Goal: Information Seeking & Learning: Learn about a topic

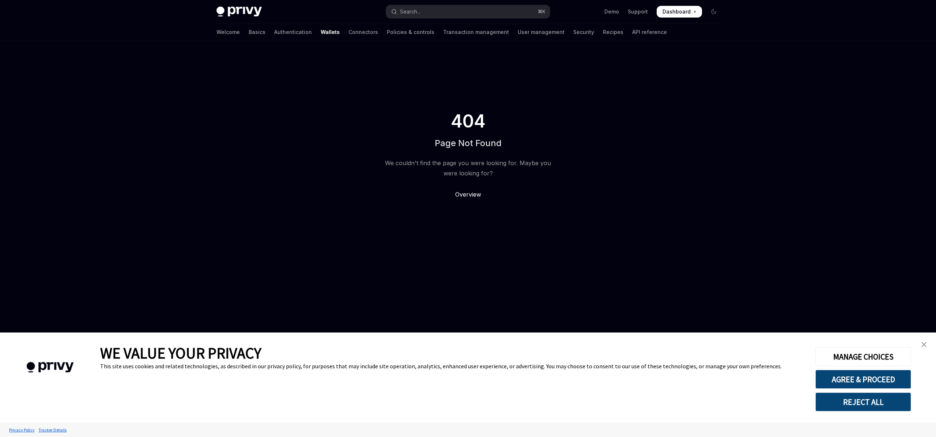
click at [475, 191] on span "Overview" at bounding box center [468, 194] width 26 height 7
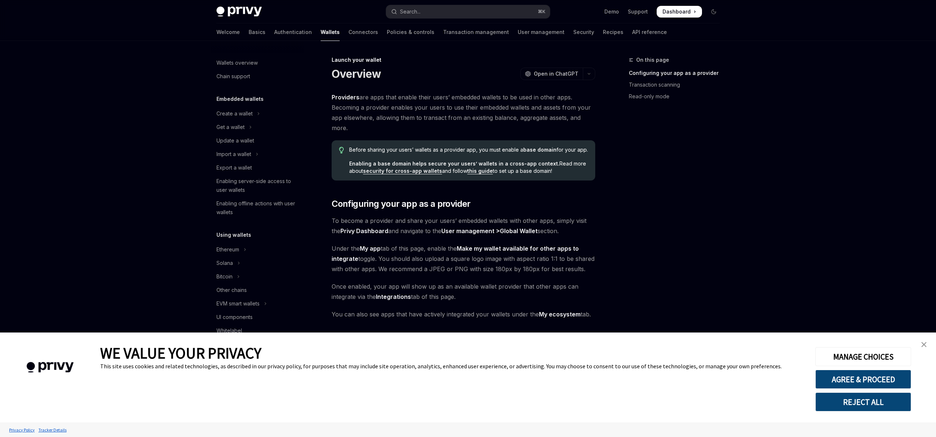
scroll to position [226, 0]
click at [924, 344] on img "close banner" at bounding box center [923, 344] width 5 height 5
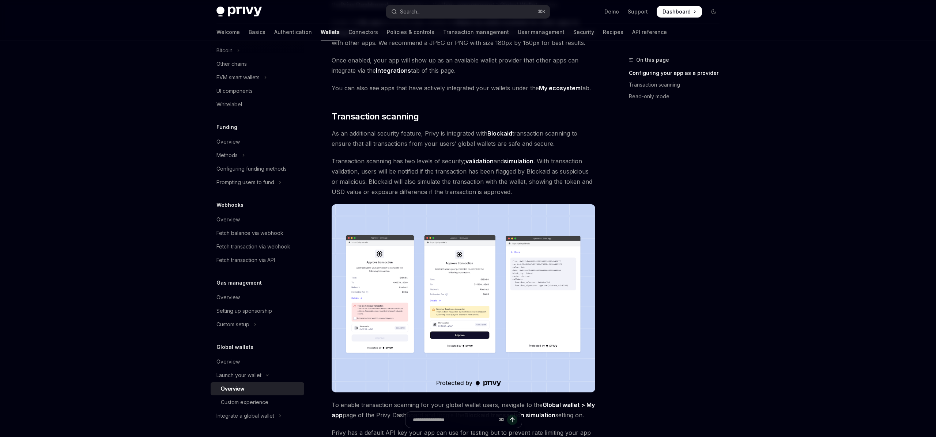
scroll to position [231, 0]
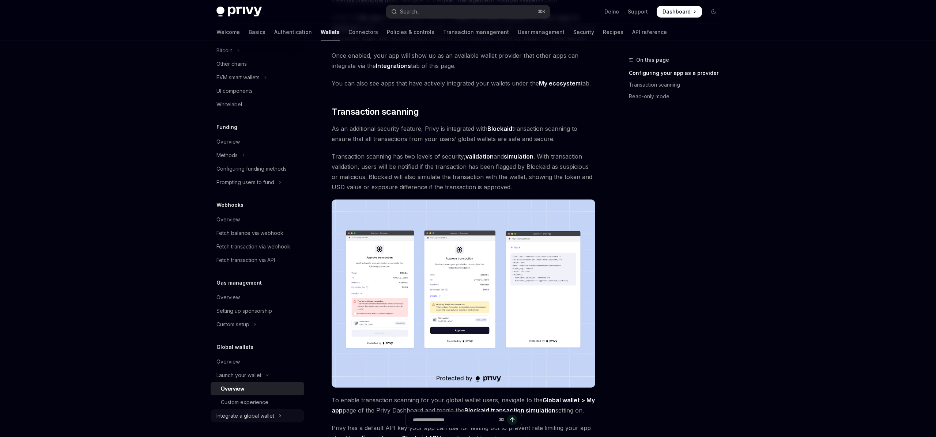
click at [261, 412] on div "Integrate a global wallet" at bounding box center [245, 416] width 58 height 9
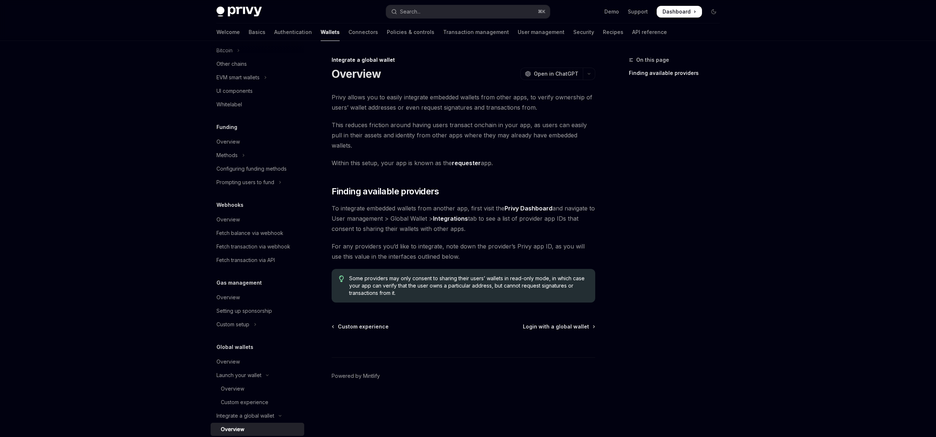
click at [376, 105] on span "Privy allows you to easily integrate embedded wallets from other apps, to verif…" at bounding box center [464, 102] width 264 height 20
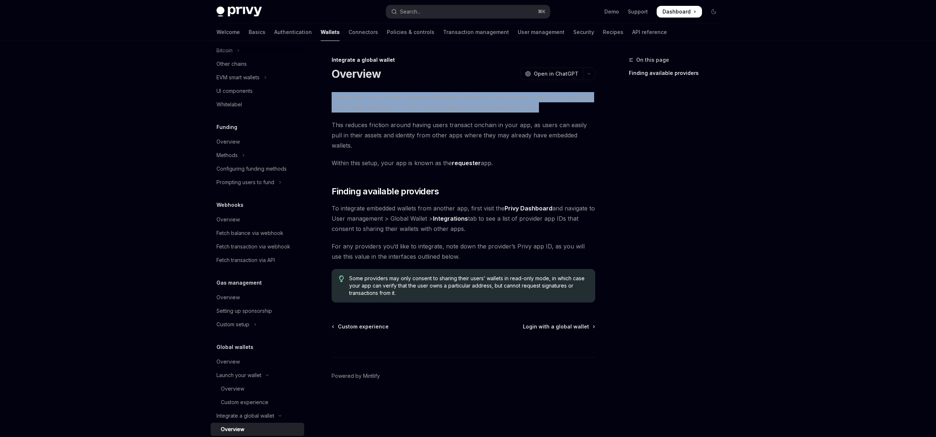
click at [376, 105] on span "Privy allows you to easily integrate embedded wallets from other apps, to verif…" at bounding box center [464, 102] width 264 height 20
click at [408, 98] on span "Privy allows you to easily integrate embedded wallets from other apps, to verif…" at bounding box center [464, 102] width 264 height 20
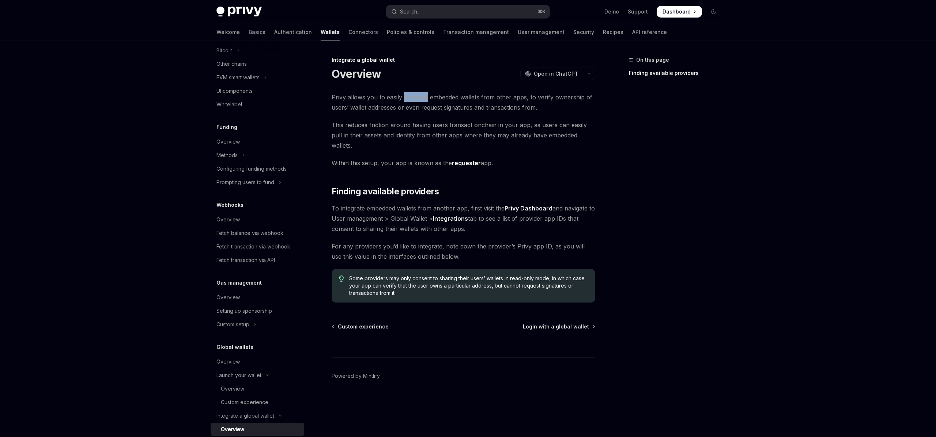
click at [408, 98] on span "Privy allows you to easily integrate embedded wallets from other apps, to verif…" at bounding box center [464, 102] width 264 height 20
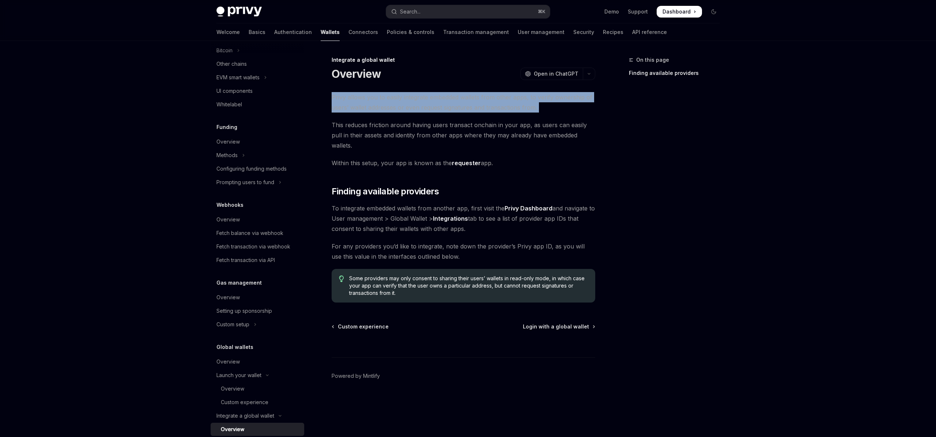
click at [408, 98] on span "Privy allows you to easily integrate embedded wallets from other apps, to verif…" at bounding box center [464, 102] width 264 height 20
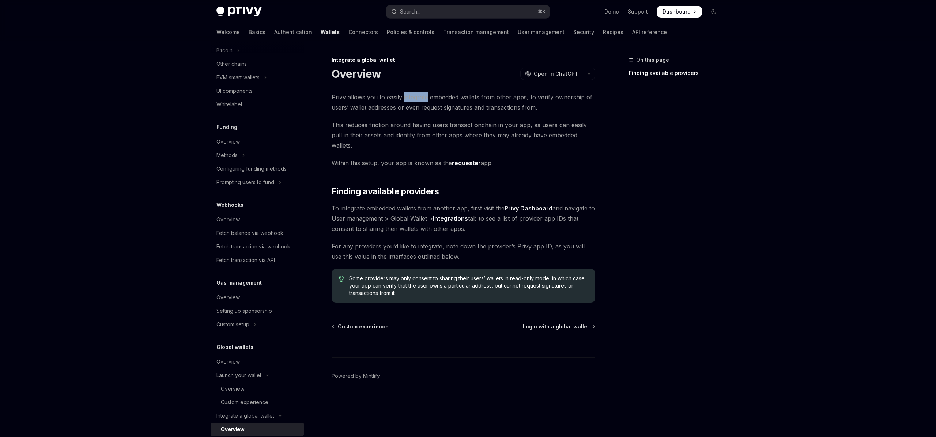
click at [408, 98] on span "Privy allows you to easily integrate embedded wallets from other apps, to verif…" at bounding box center [464, 102] width 264 height 20
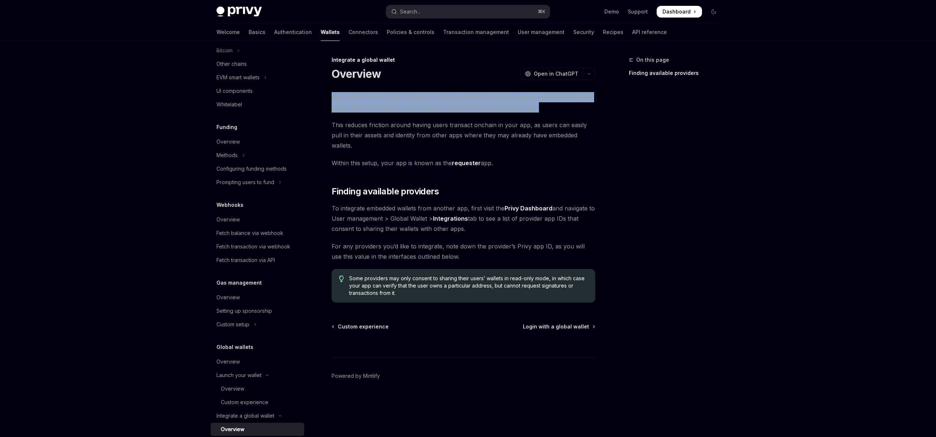
click at [408, 98] on span "Privy allows you to easily integrate embedded wallets from other apps, to verif…" at bounding box center [464, 102] width 264 height 20
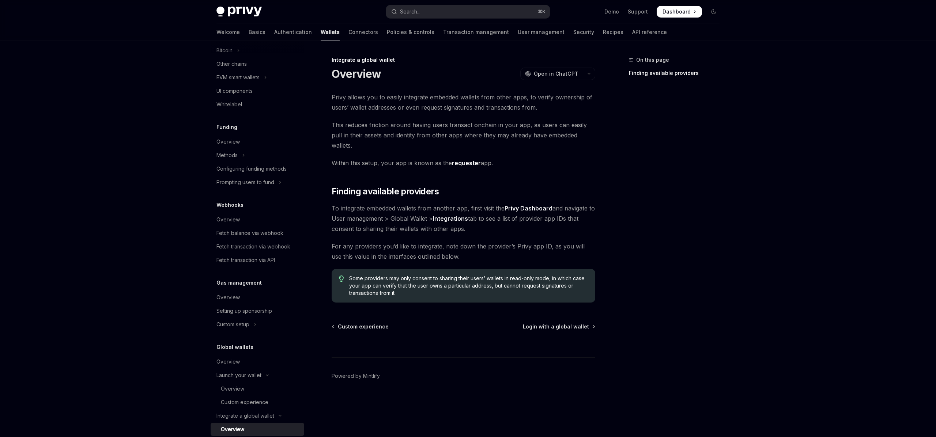
click at [405, 130] on span "This reduces friction around having users transact onchain in your app, as user…" at bounding box center [464, 135] width 264 height 31
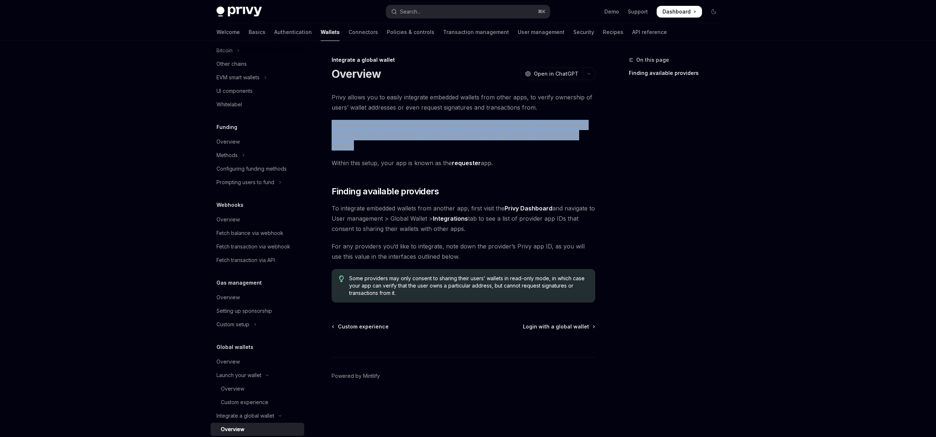
click at [405, 130] on span "This reduces friction around having users transact onchain in your app, as user…" at bounding box center [464, 135] width 264 height 31
click at [415, 134] on span "This reduces friction around having users transact onchain in your app, as user…" at bounding box center [464, 135] width 264 height 31
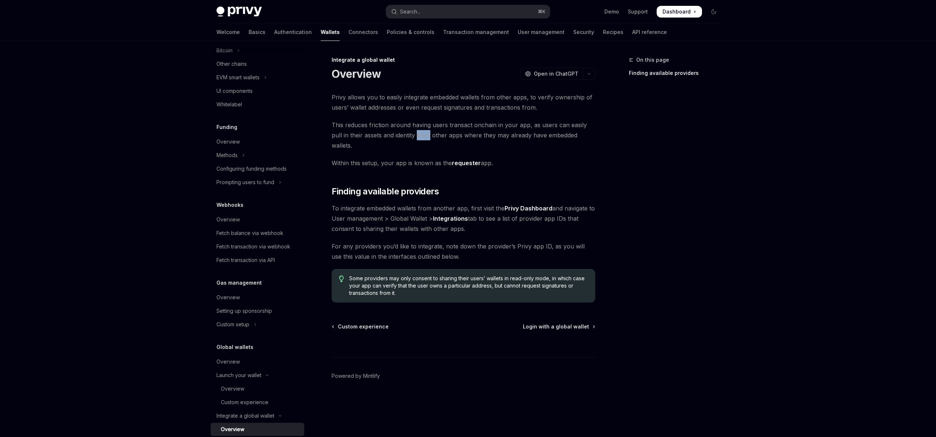
click at [415, 134] on span "This reduces friction around having users transact onchain in your app, as user…" at bounding box center [464, 135] width 264 height 31
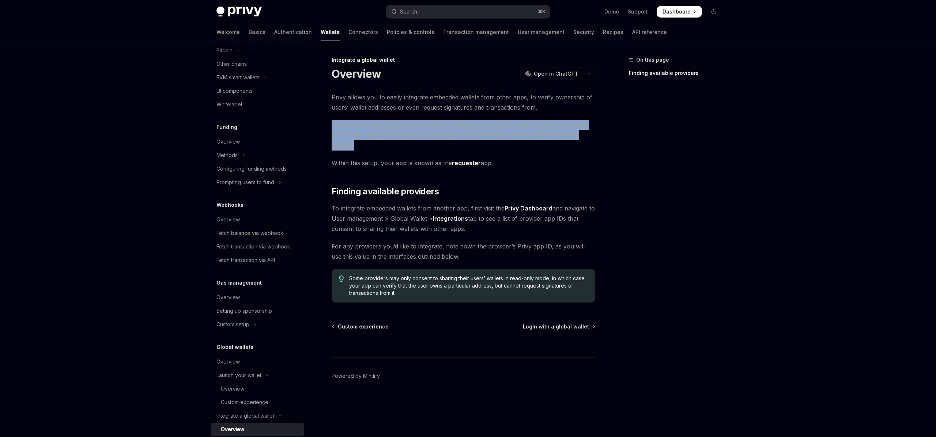
click at [415, 134] on span "This reduces friction around having users transact onchain in your app, as user…" at bounding box center [464, 135] width 264 height 31
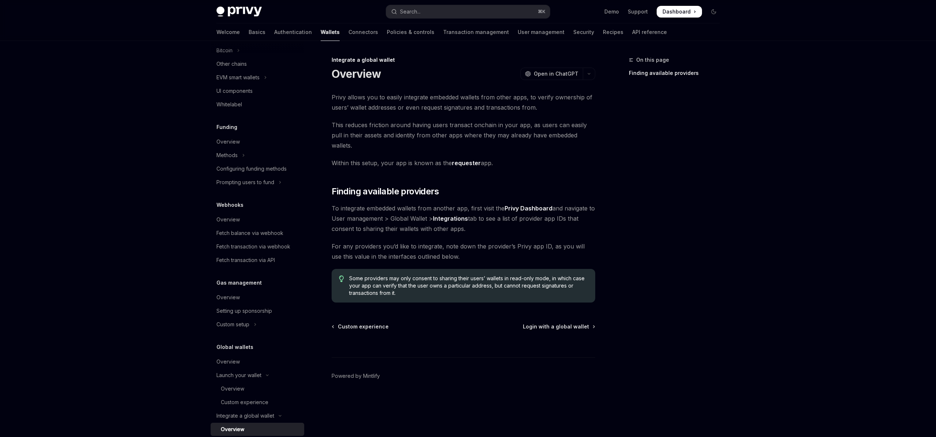
click at [403, 158] on span "Within this setup, your app is known as the requester app." at bounding box center [464, 163] width 264 height 10
click at [355, 158] on span "Within this setup, your app is known as the requester app." at bounding box center [464, 163] width 264 height 10
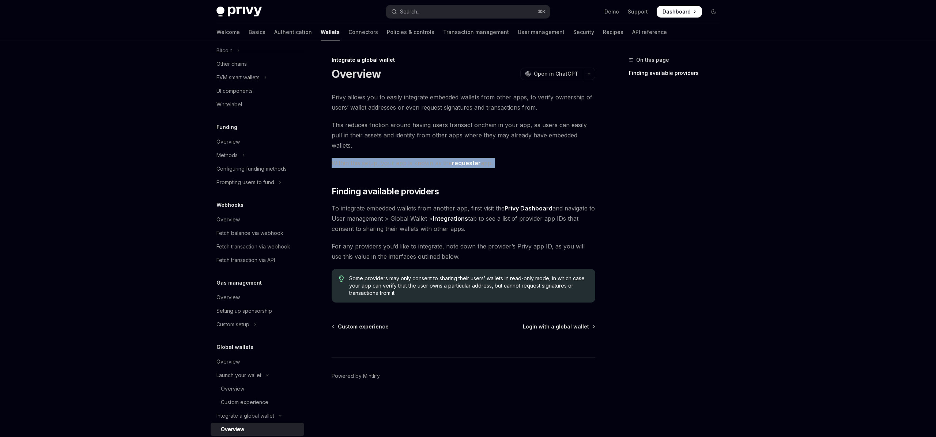
click at [355, 158] on span "Within this setup, your app is known as the requester app." at bounding box center [464, 163] width 264 height 10
click at [374, 158] on span "Within this setup, your app is known as the requester app." at bounding box center [464, 163] width 264 height 10
click at [472, 158] on div "Privy allows you to easily integrate embedded wallets from other apps, to verif…" at bounding box center [464, 197] width 264 height 211
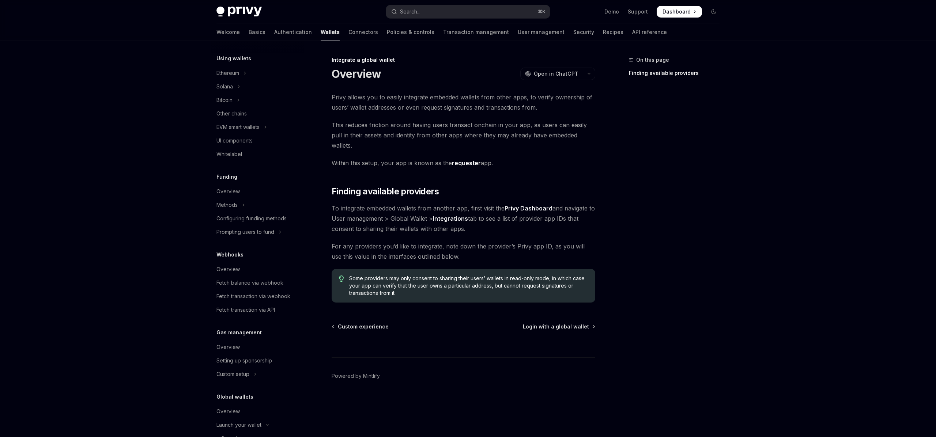
scroll to position [98, 0]
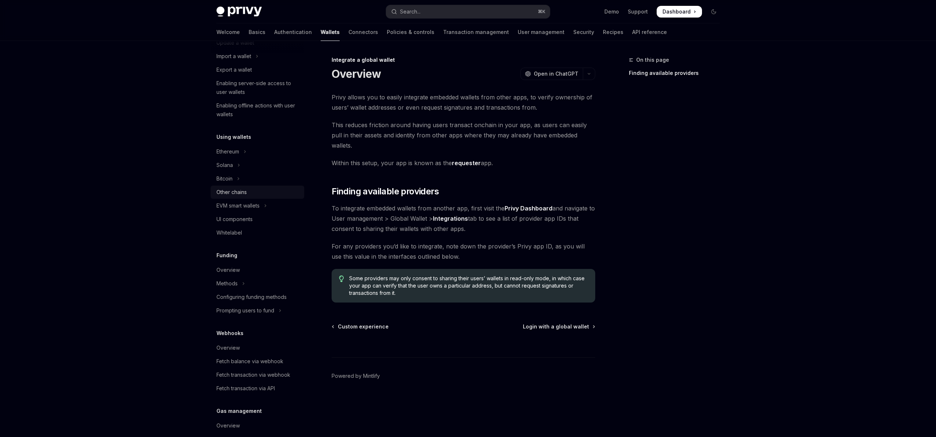
click at [248, 197] on link "Other chains" at bounding box center [258, 192] width 94 height 13
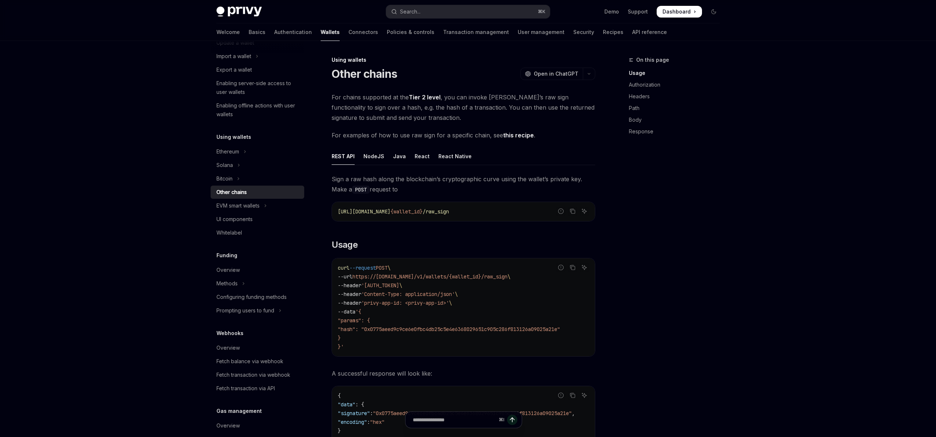
click at [361, 98] on span "For chains supported at the Tier 2 level , you can invoke Privy’s raw sign func…" at bounding box center [464, 107] width 264 height 31
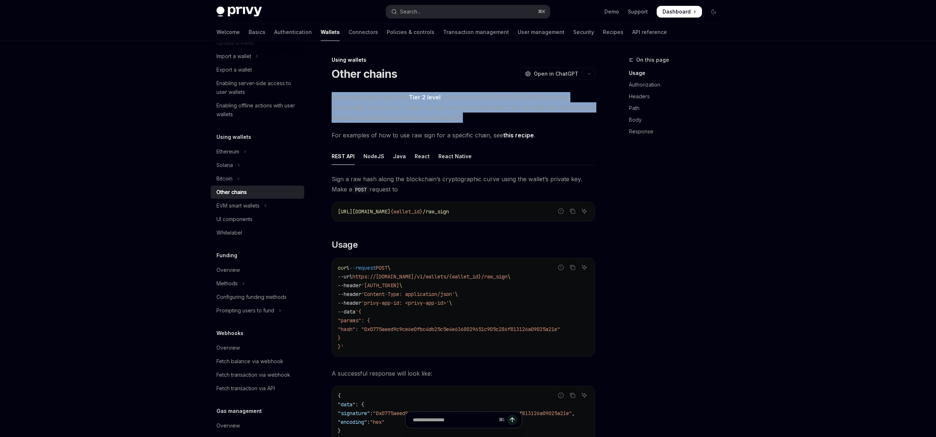
click at [361, 98] on span "For chains supported at the Tier 2 level , you can invoke Privy’s raw sign func…" at bounding box center [464, 107] width 264 height 31
click at [430, 106] on span "For chains supported at the Tier 2 level , you can invoke Privy’s raw sign func…" at bounding box center [464, 107] width 264 height 31
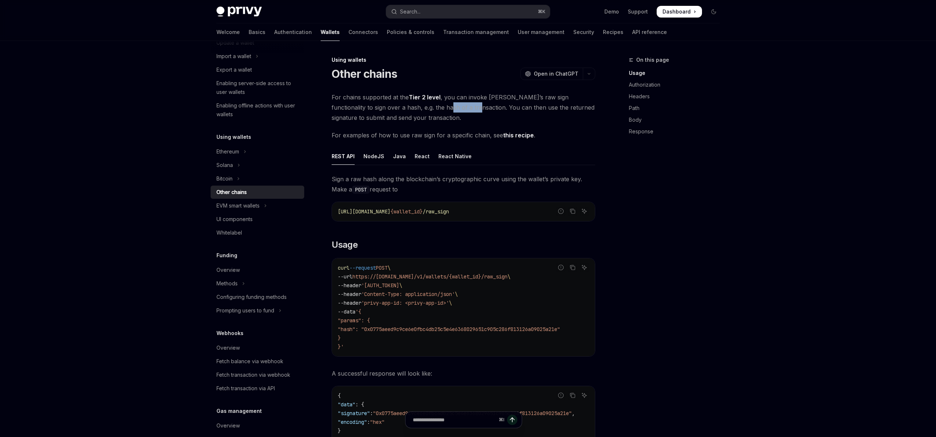
click at [430, 106] on span "For chains supported at the Tier 2 level , you can invoke Privy’s raw sign func…" at bounding box center [464, 107] width 264 height 31
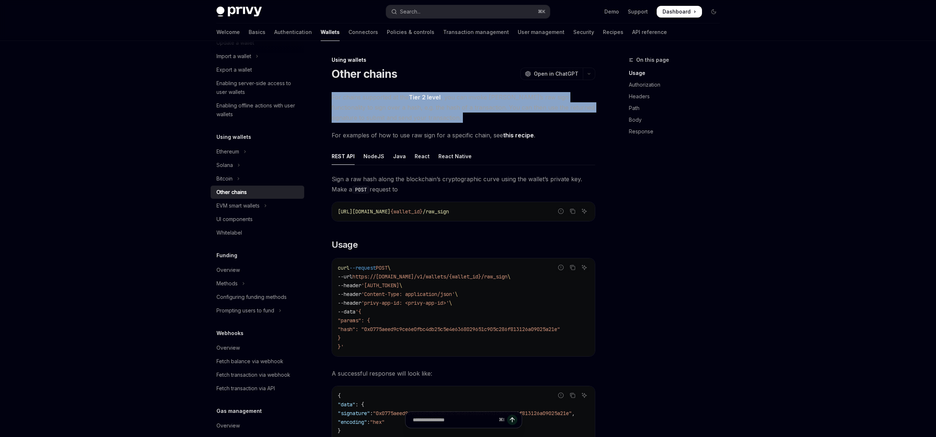
click at [430, 106] on span "For chains supported at the Tier 2 level , you can invoke Privy’s raw sign func…" at bounding box center [464, 107] width 264 height 31
click at [540, 102] on span "For chains supported at the Tier 2 level , you can invoke Privy’s raw sign func…" at bounding box center [464, 107] width 264 height 31
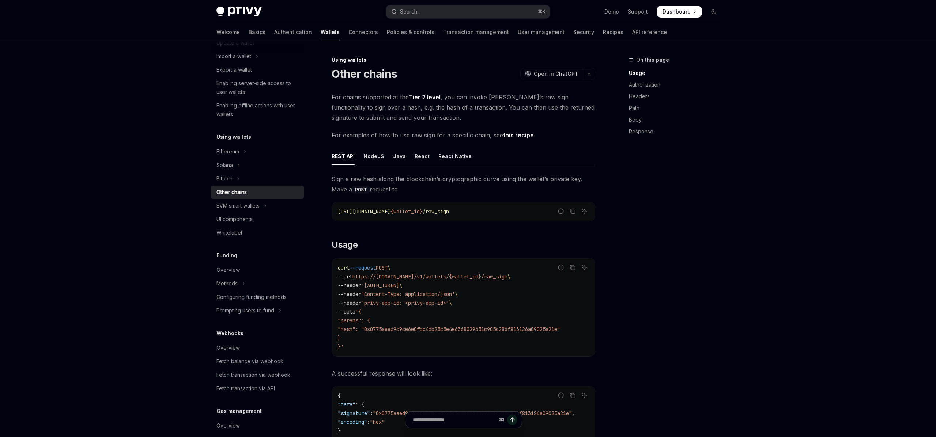
click at [379, 110] on span "For chains supported at the Tier 2 level , you can invoke Privy’s raw sign func…" at bounding box center [464, 107] width 264 height 31
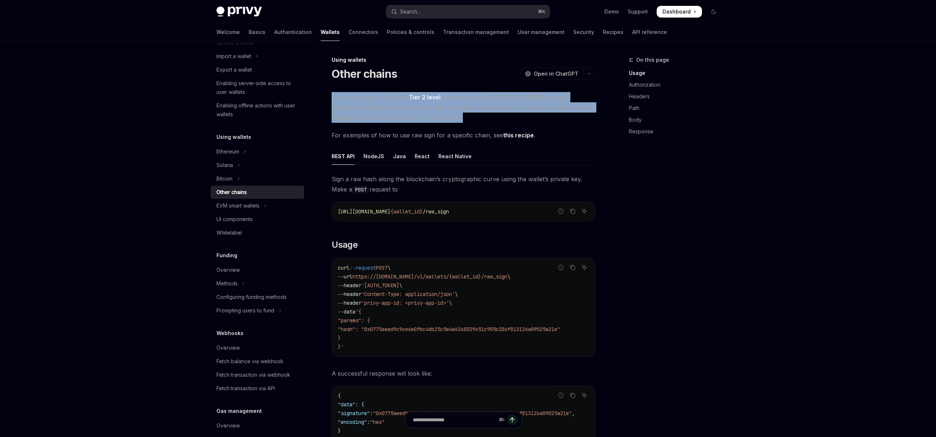
click at [379, 110] on span "For chains supported at the Tier 2 level , you can invoke Privy’s raw sign func…" at bounding box center [464, 107] width 264 height 31
click at [407, 112] on span "For chains supported at the Tier 2 level , you can invoke Privy’s raw sign func…" at bounding box center [464, 107] width 264 height 31
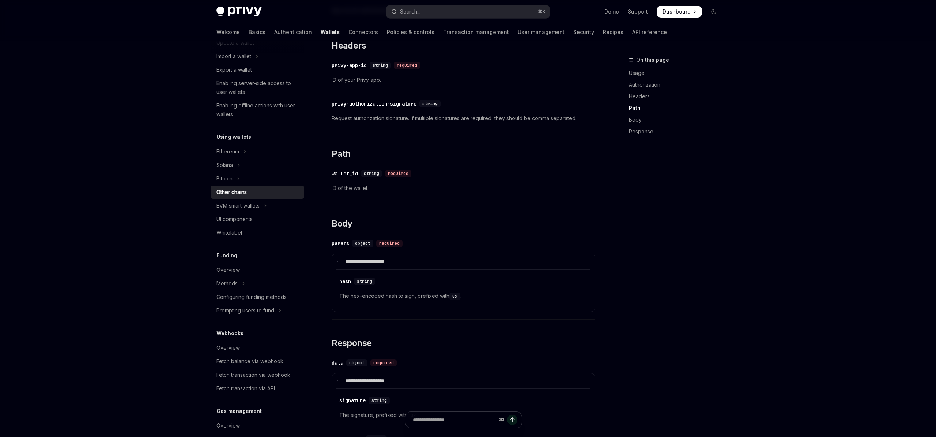
scroll to position [668, 0]
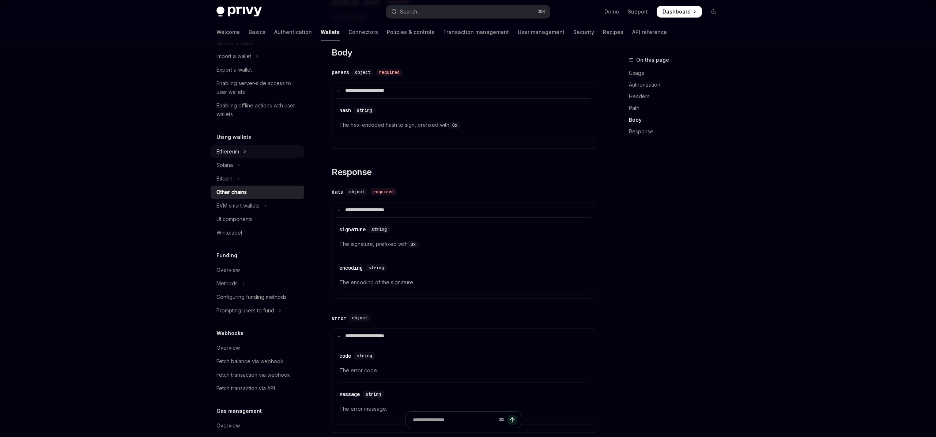
click at [237, 146] on button "Ethereum" at bounding box center [258, 151] width 94 height 13
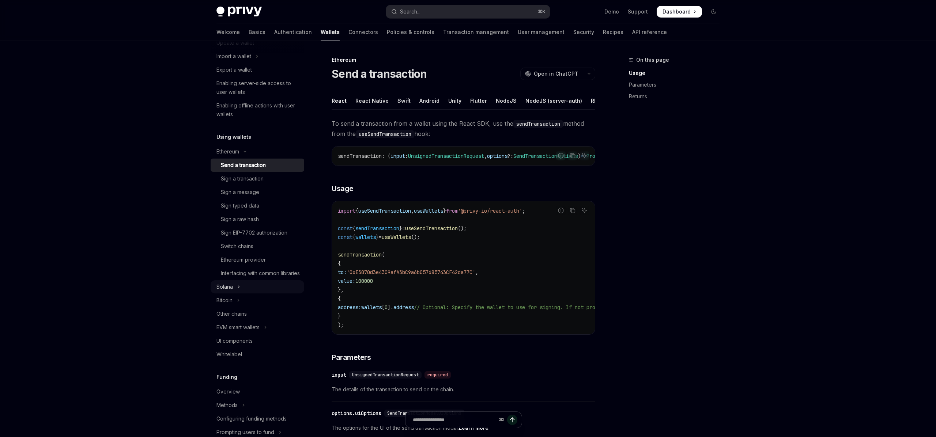
click at [243, 294] on button "Solana" at bounding box center [258, 286] width 94 height 13
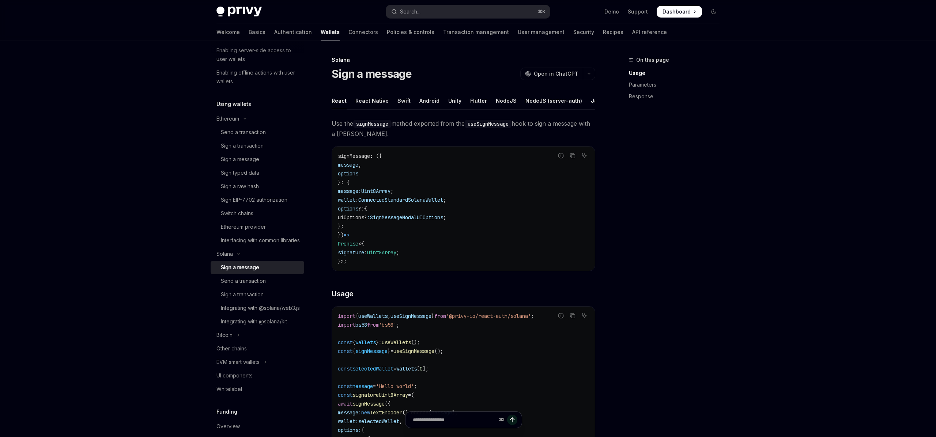
scroll to position [193, 0]
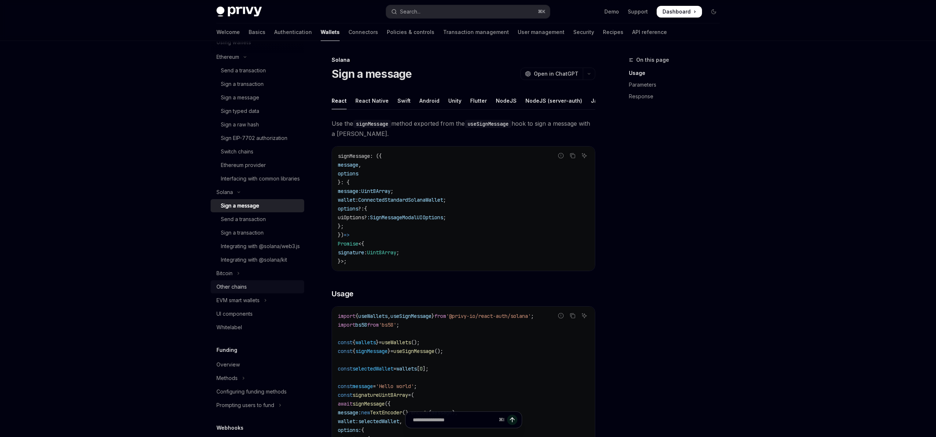
click at [238, 291] on div "Other chains" at bounding box center [231, 287] width 30 height 9
type textarea "*"
